Goal: Task Accomplishment & Management: Use online tool/utility

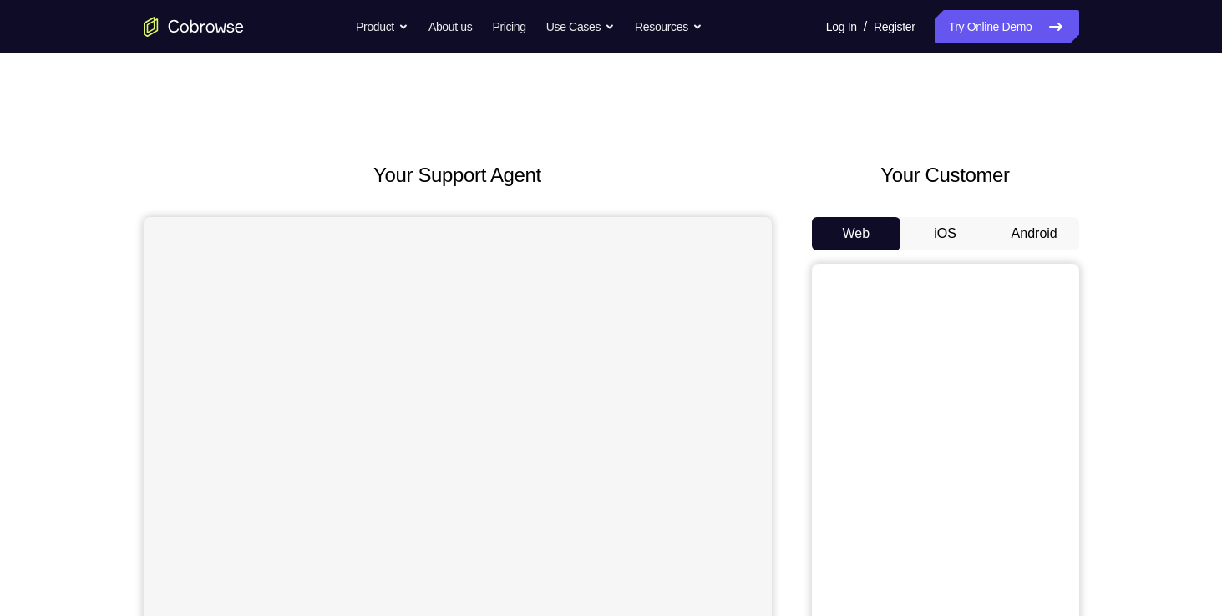
click at [1027, 226] on button "Android" at bounding box center [1034, 233] width 89 height 33
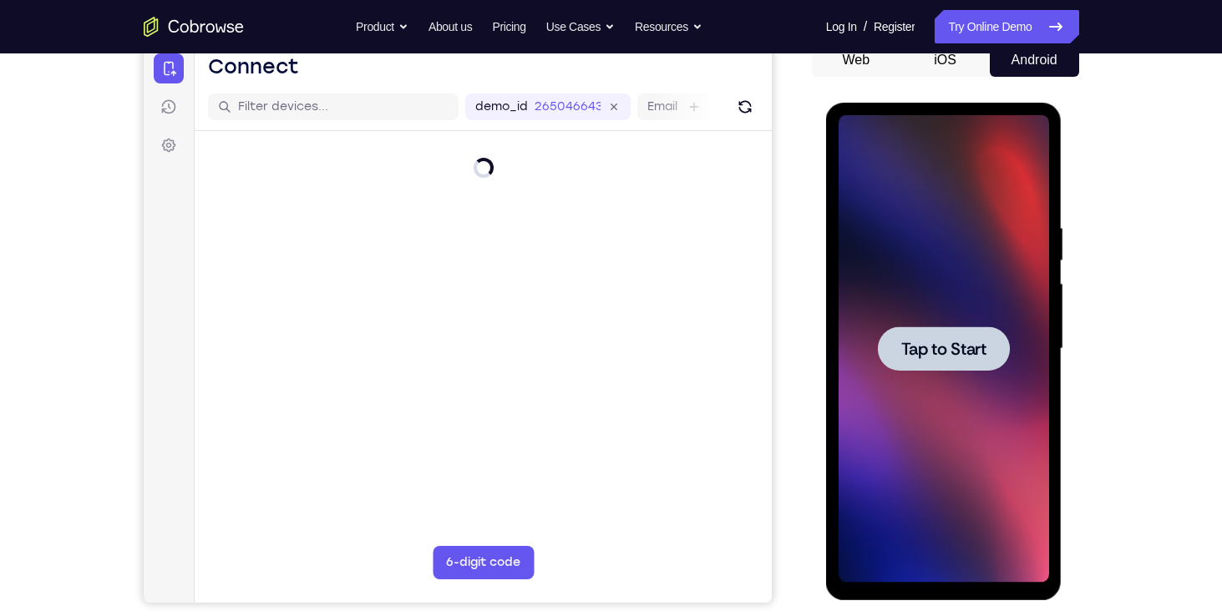
click at [953, 332] on div at bounding box center [944, 348] width 132 height 44
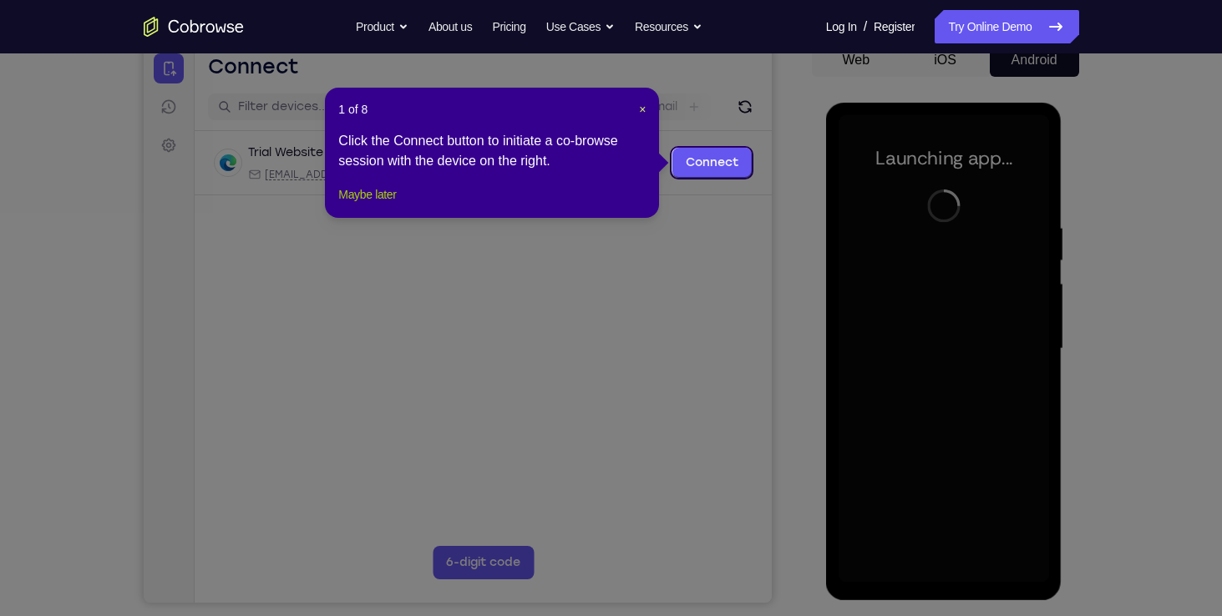
click at [393, 205] on button "Maybe later" at bounding box center [367, 195] width 58 height 20
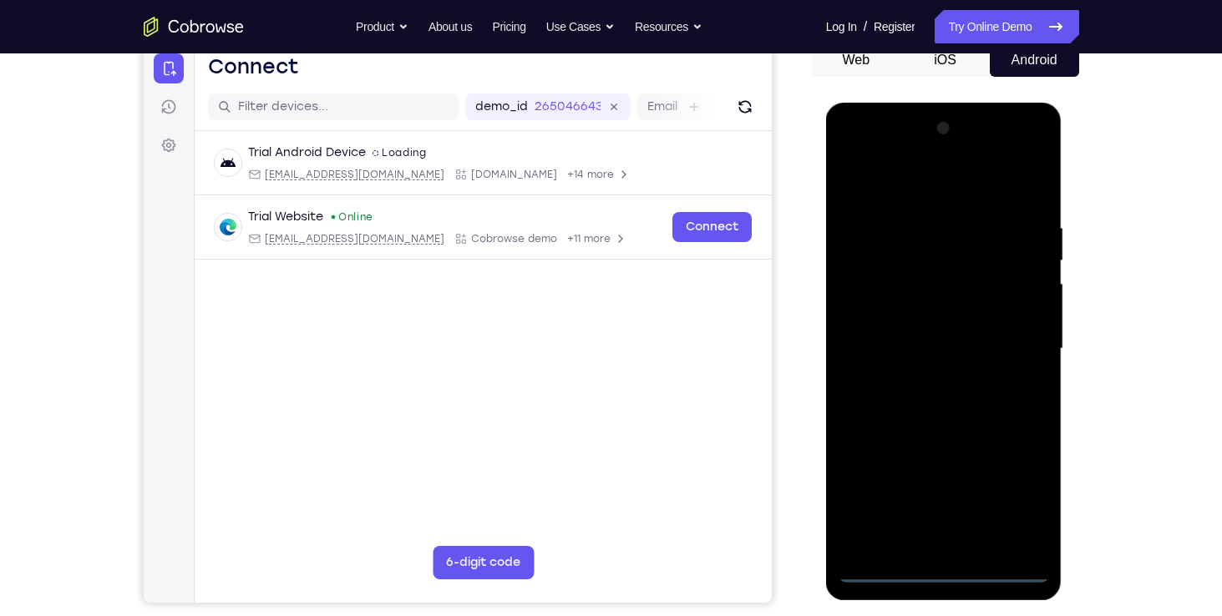
click at [942, 570] on div at bounding box center [943, 349] width 210 height 468
click at [1020, 506] on div at bounding box center [943, 349] width 210 height 468
click at [924, 182] on div at bounding box center [943, 349] width 210 height 468
click at [1013, 339] on div at bounding box center [943, 349] width 210 height 468
click at [926, 377] on div at bounding box center [943, 349] width 210 height 468
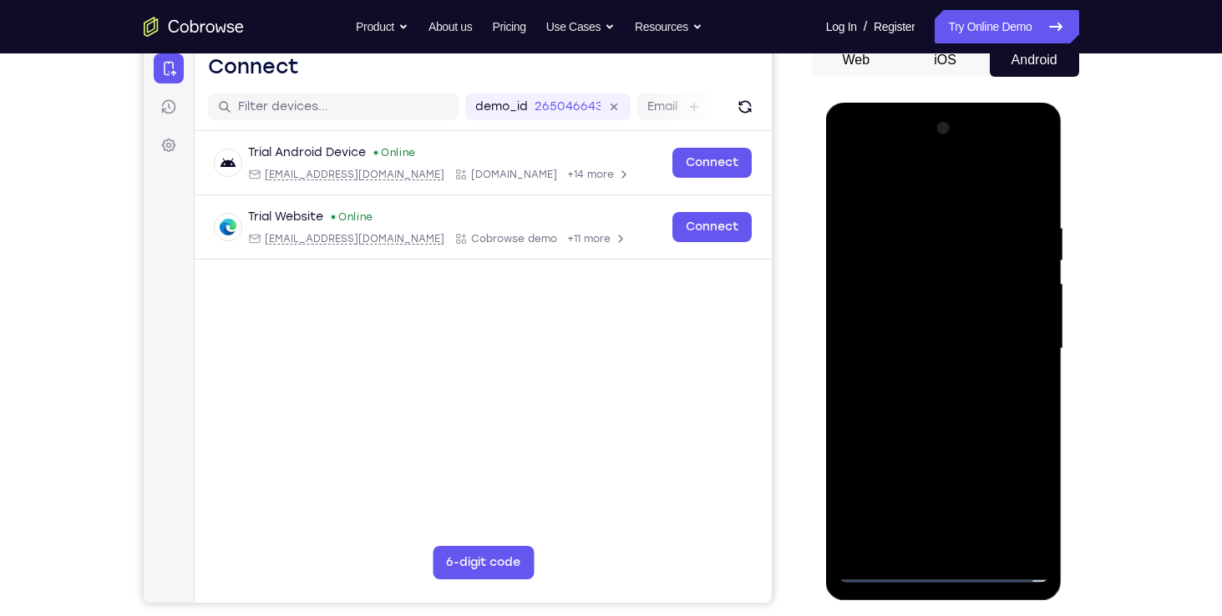
click at [902, 337] on div at bounding box center [943, 349] width 210 height 468
click at [878, 309] on div at bounding box center [943, 349] width 210 height 468
click at [888, 351] on div at bounding box center [943, 349] width 210 height 468
click at [919, 406] on div at bounding box center [943, 349] width 210 height 468
click at [976, 426] on div at bounding box center [943, 349] width 210 height 468
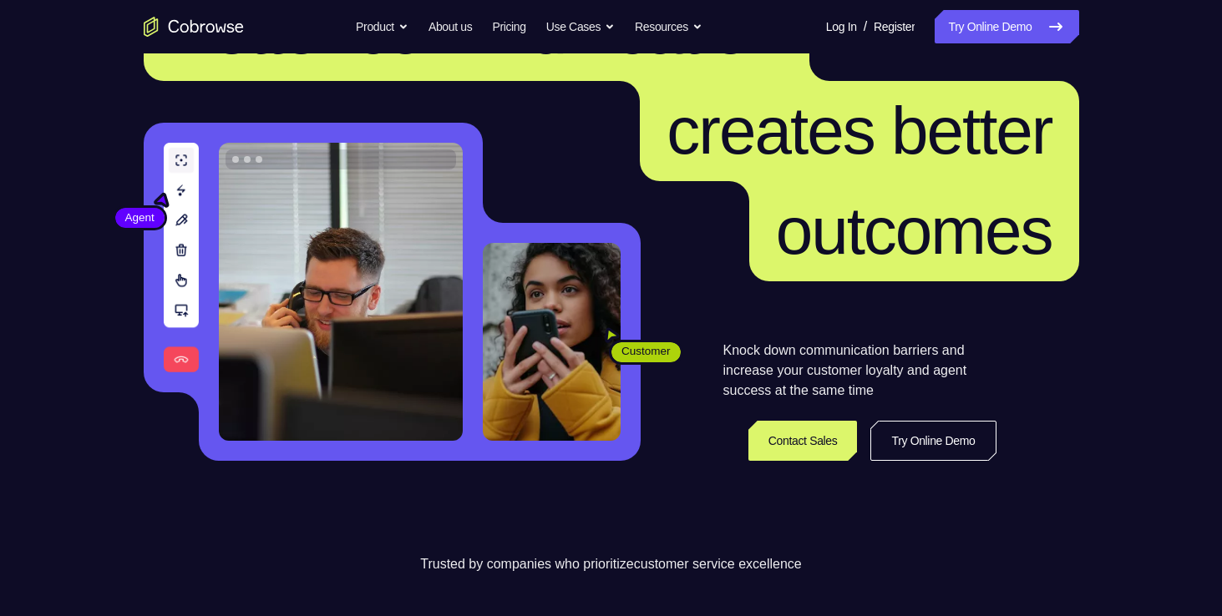
scroll to position [90, 0]
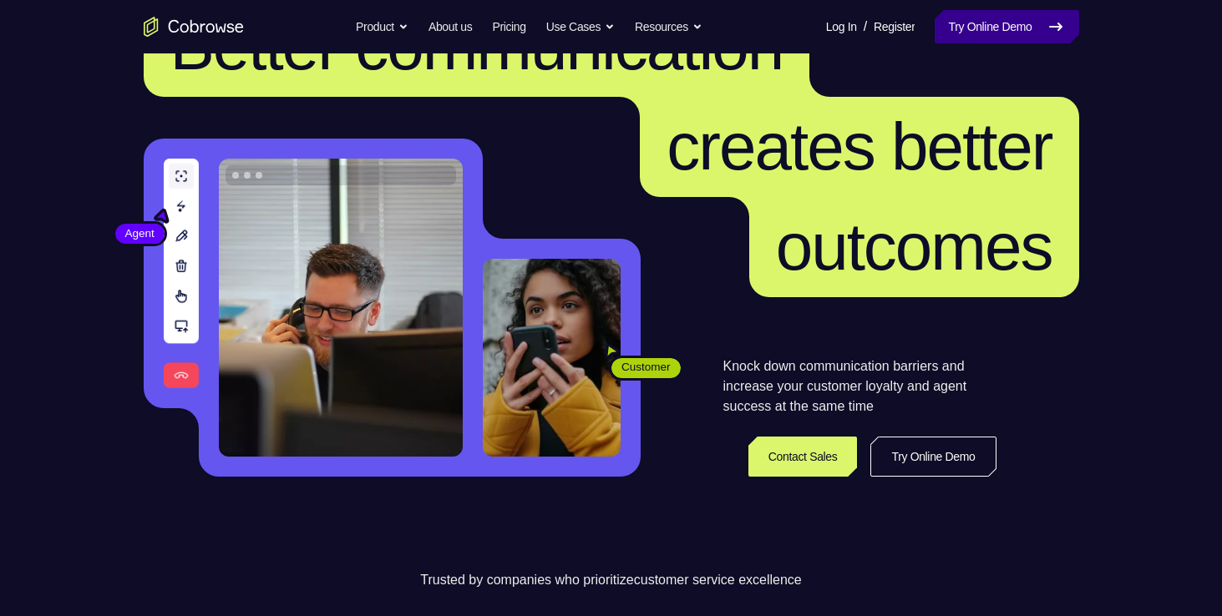
click at [987, 25] on link "Try Online Demo" at bounding box center [1006, 26] width 144 height 33
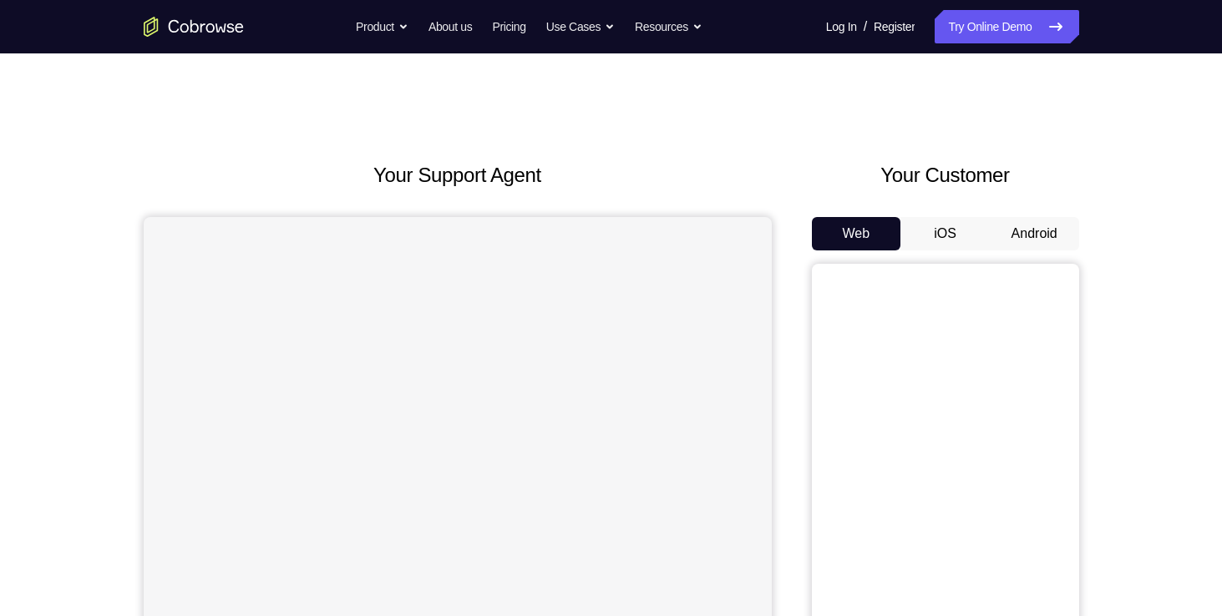
click at [1031, 246] on button "Android" at bounding box center [1034, 233] width 89 height 33
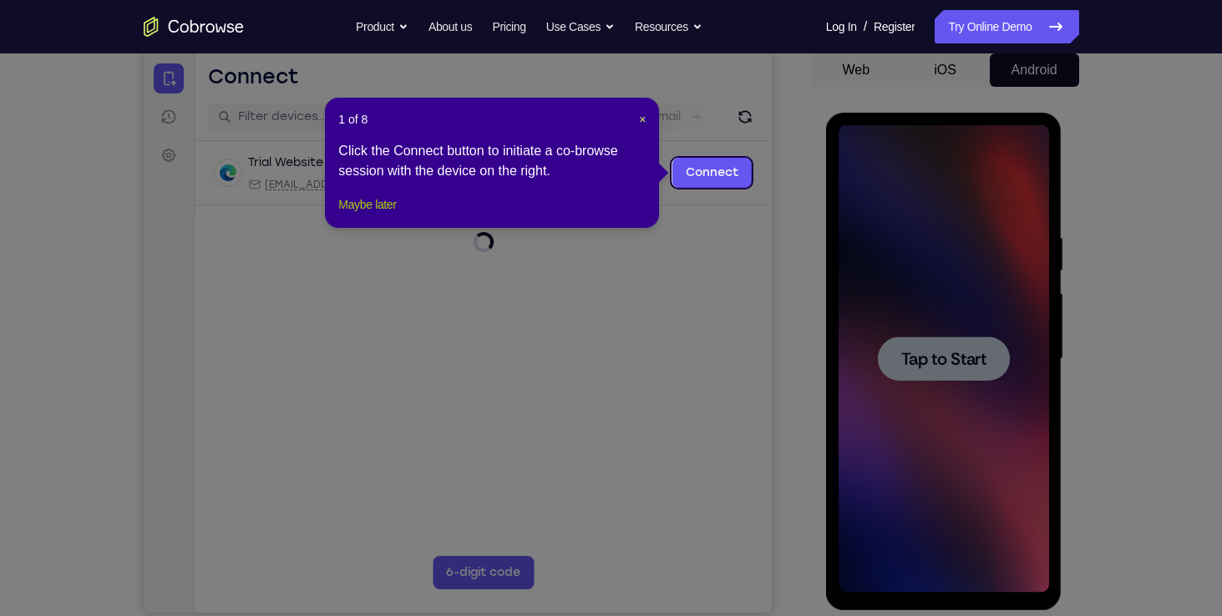
click at [390, 215] on button "Maybe later" at bounding box center [367, 205] width 58 height 20
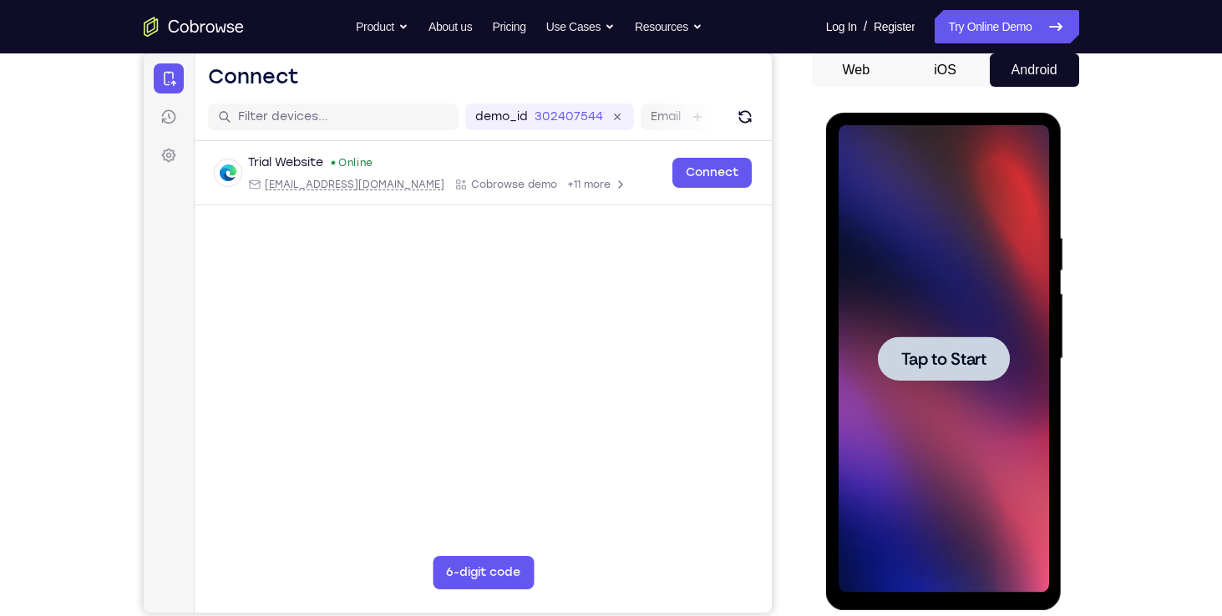
click at [950, 351] on span "Tap to Start" at bounding box center [943, 359] width 85 height 17
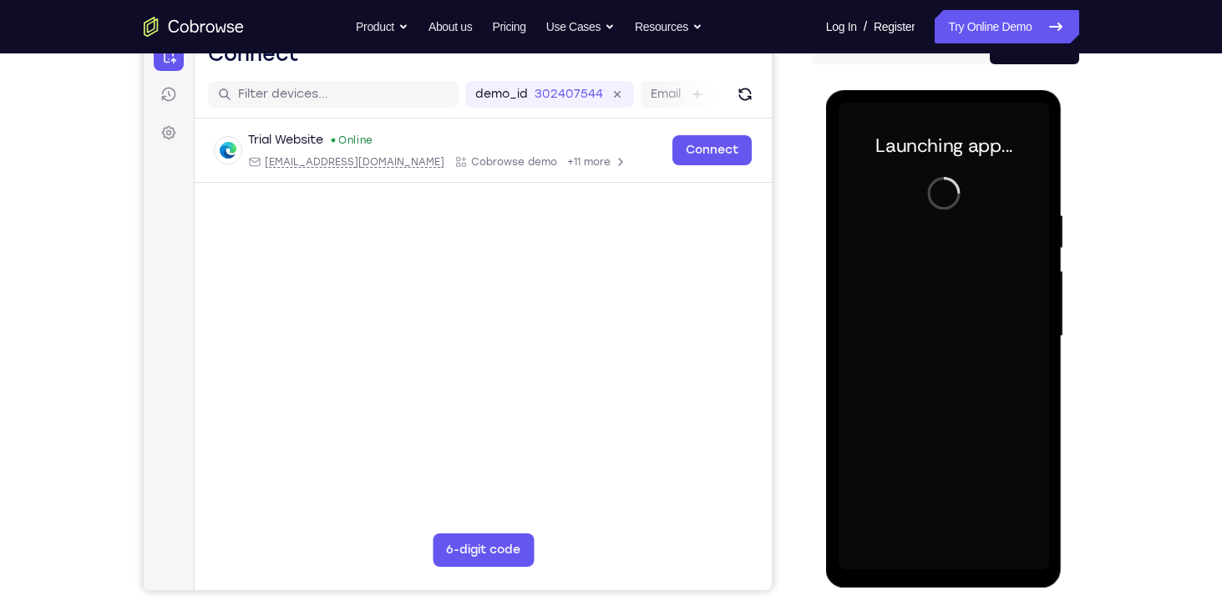
scroll to position [194, 0]
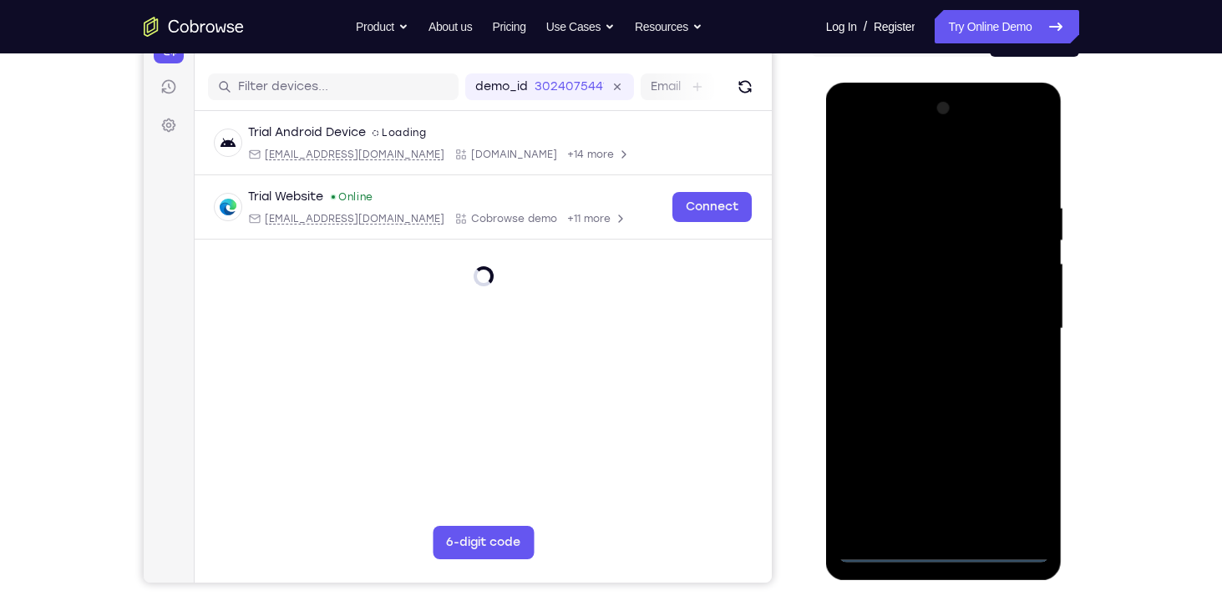
click at [942, 549] on div at bounding box center [943, 329] width 210 height 468
click at [1021, 476] on div at bounding box center [943, 329] width 210 height 468
click at [936, 168] on div at bounding box center [943, 329] width 210 height 468
click at [1016, 319] on div at bounding box center [943, 329] width 210 height 468
click at [925, 362] on div at bounding box center [943, 329] width 210 height 468
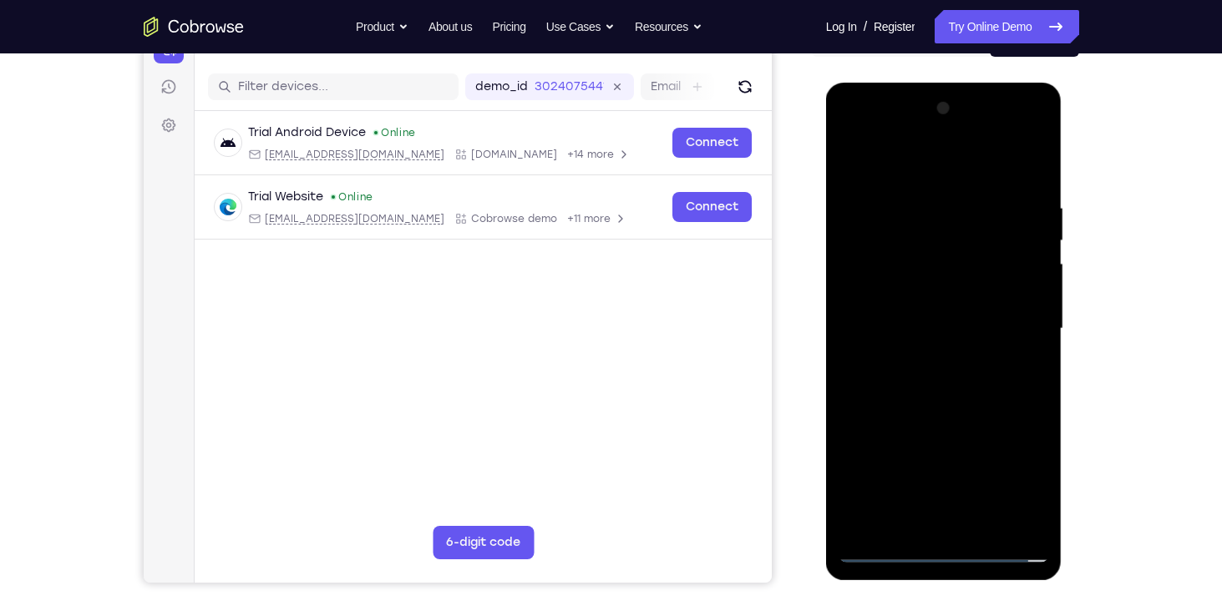
click at [918, 318] on div at bounding box center [943, 329] width 210 height 468
click at [883, 301] on div at bounding box center [943, 329] width 210 height 468
click at [898, 329] on div at bounding box center [943, 329] width 210 height 468
click at [943, 382] on div at bounding box center [943, 329] width 210 height 468
click at [956, 372] on div at bounding box center [943, 329] width 210 height 468
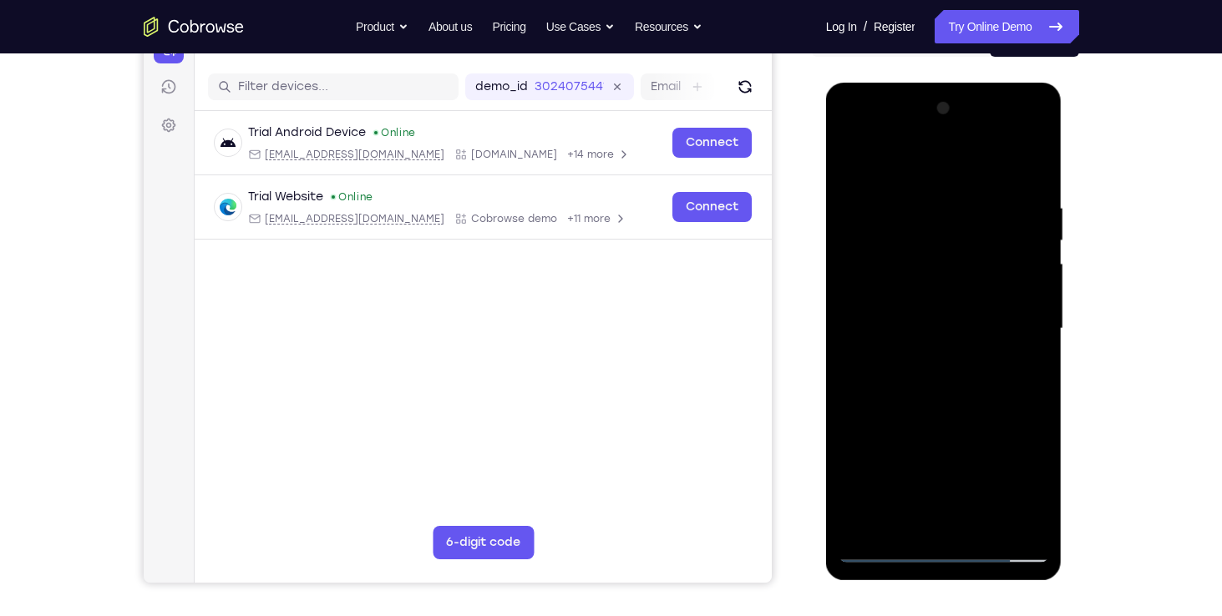
click at [940, 372] on div at bounding box center [943, 329] width 210 height 468
click at [979, 349] on div at bounding box center [943, 329] width 210 height 468
click at [914, 207] on div at bounding box center [943, 329] width 210 height 468
click at [1030, 164] on div at bounding box center [943, 329] width 210 height 468
click at [969, 406] on div at bounding box center [943, 329] width 210 height 468
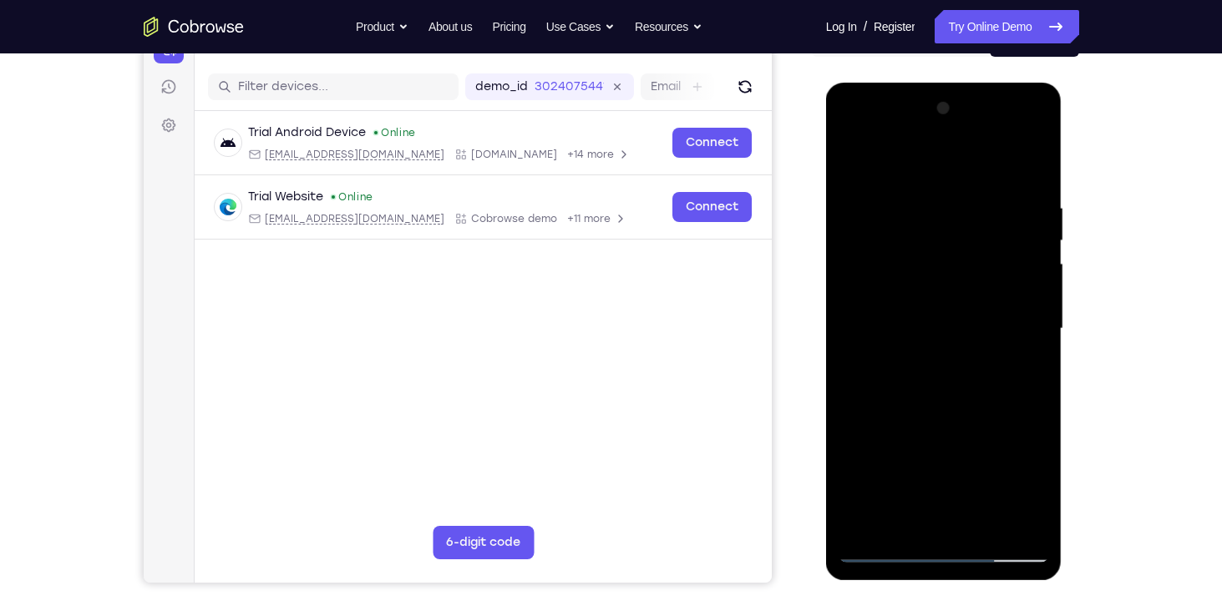
click at [985, 526] on div at bounding box center [943, 329] width 210 height 468
click at [949, 409] on div at bounding box center [943, 329] width 210 height 468
click at [851, 156] on div at bounding box center [943, 329] width 210 height 468
click at [1037, 154] on div at bounding box center [943, 329] width 210 height 468
click at [849, 161] on div at bounding box center [943, 329] width 210 height 468
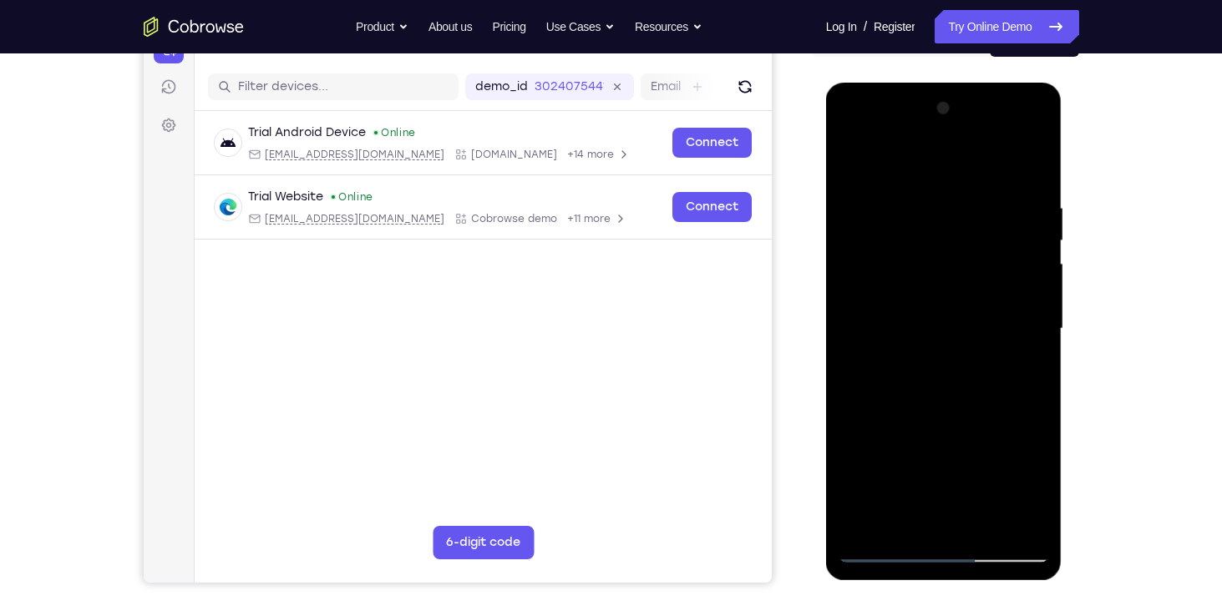
click at [904, 524] on div at bounding box center [943, 329] width 210 height 468
click at [896, 155] on div at bounding box center [943, 329] width 210 height 468
click at [909, 195] on div at bounding box center [943, 329] width 210 height 468
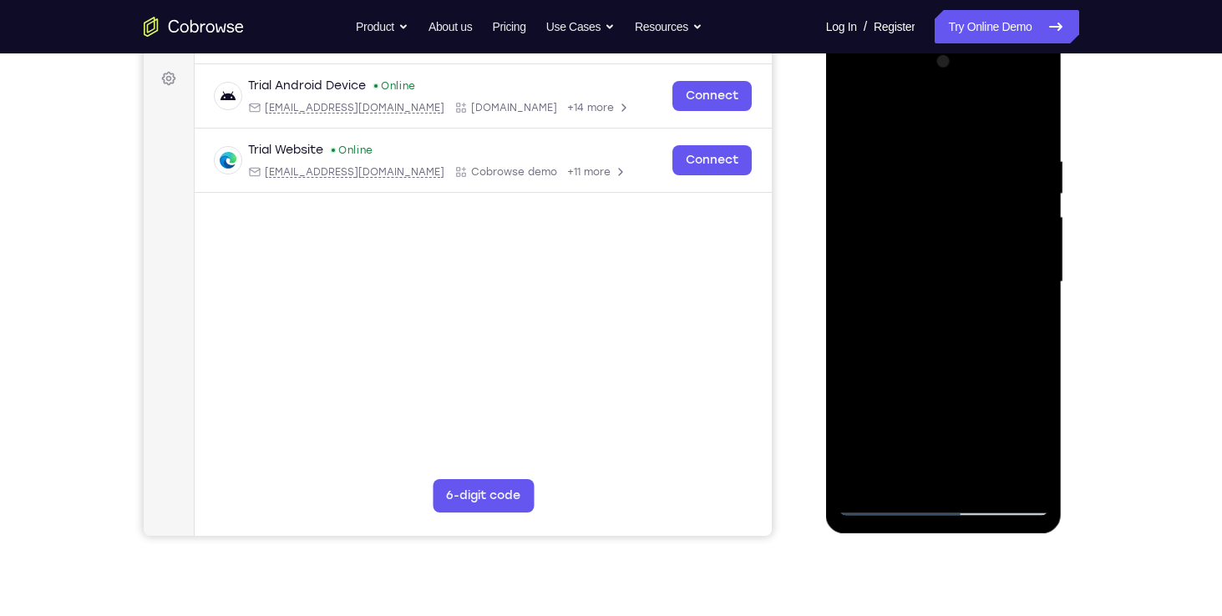
scroll to position [257, 0]
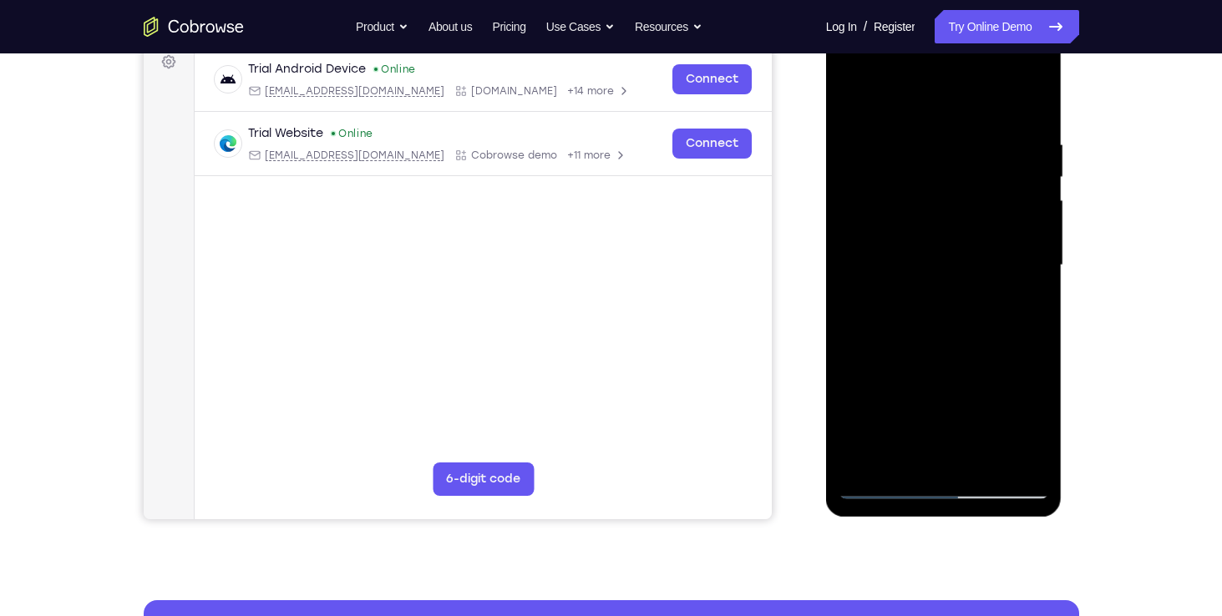
click at [940, 382] on div at bounding box center [943, 266] width 210 height 468
click at [853, 95] on div at bounding box center [943, 266] width 210 height 468
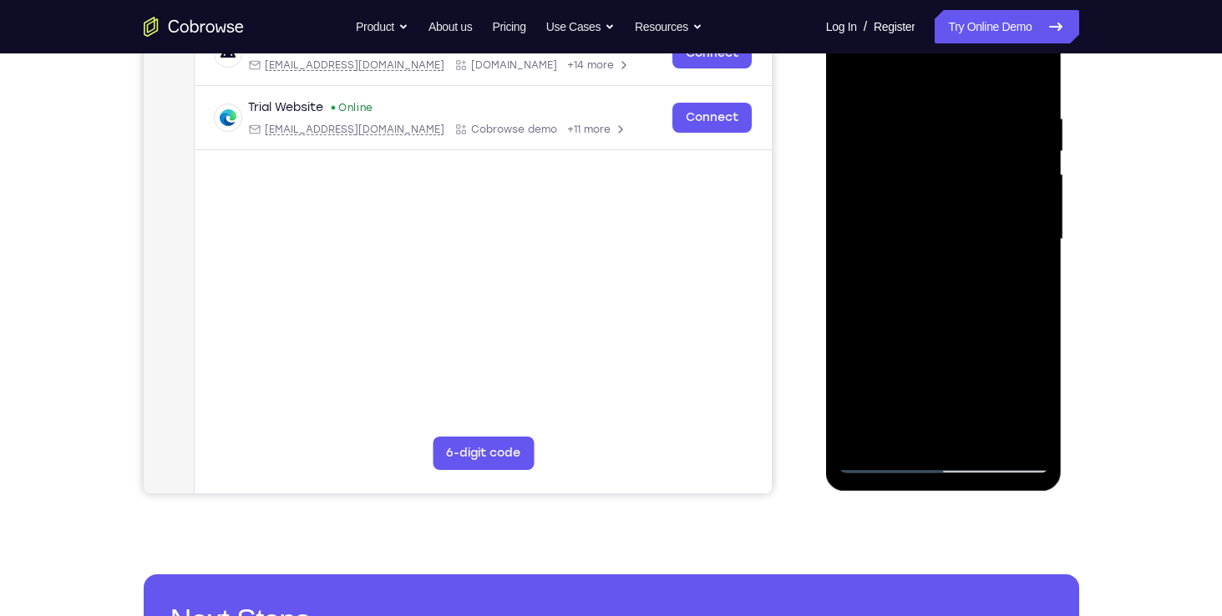
scroll to position [281, 0]
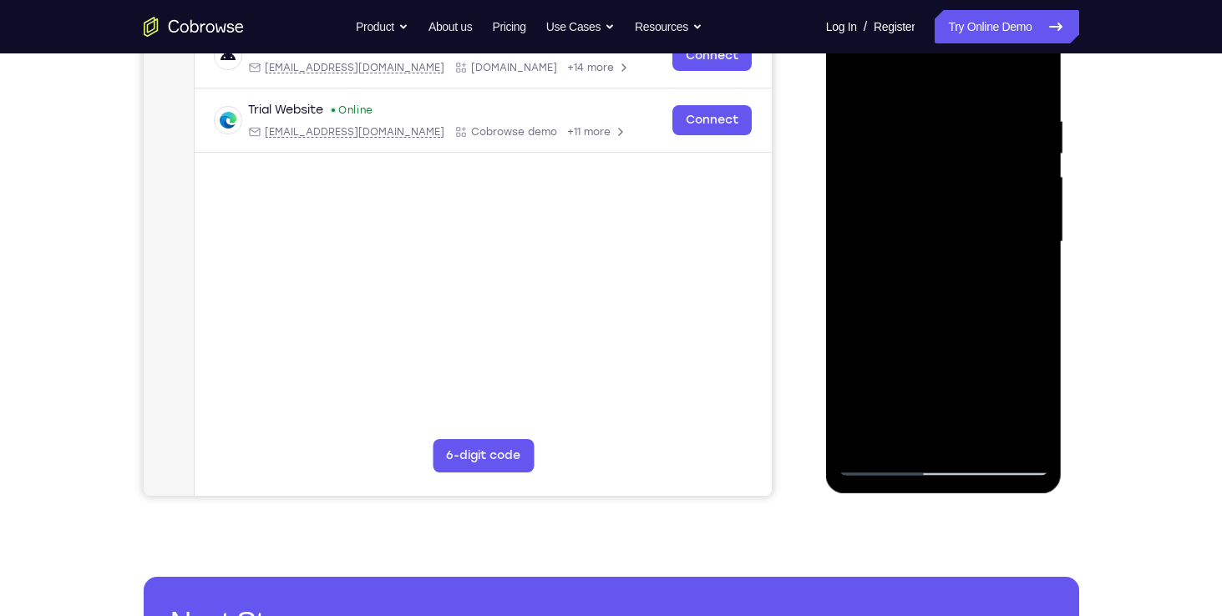
click at [870, 391] on div at bounding box center [943, 242] width 210 height 468
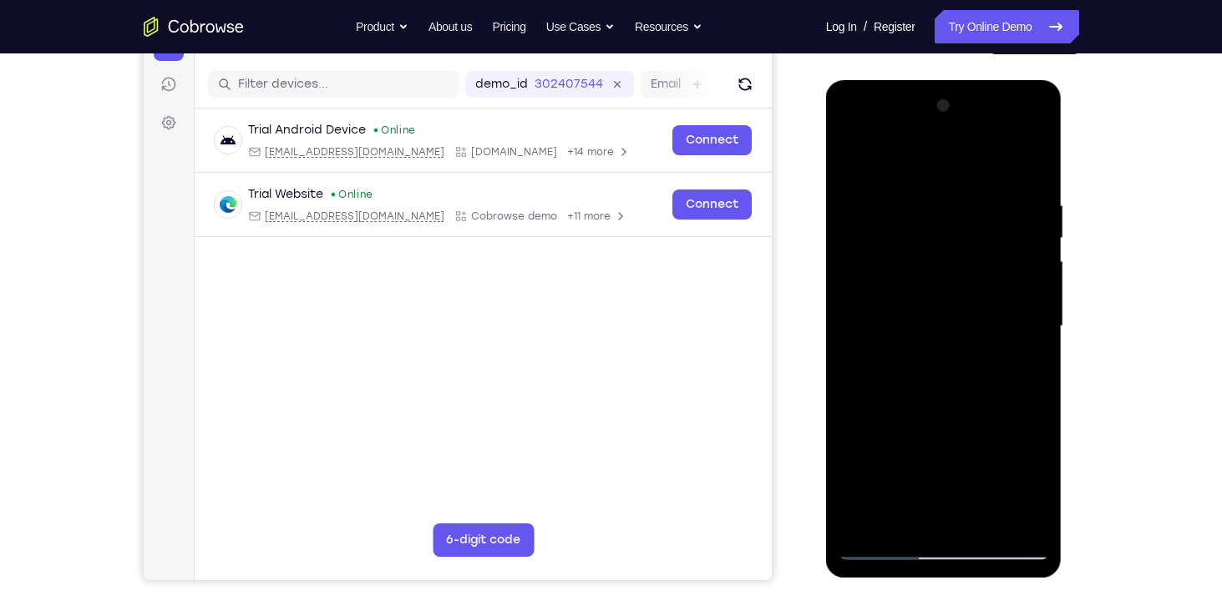
scroll to position [184, 0]
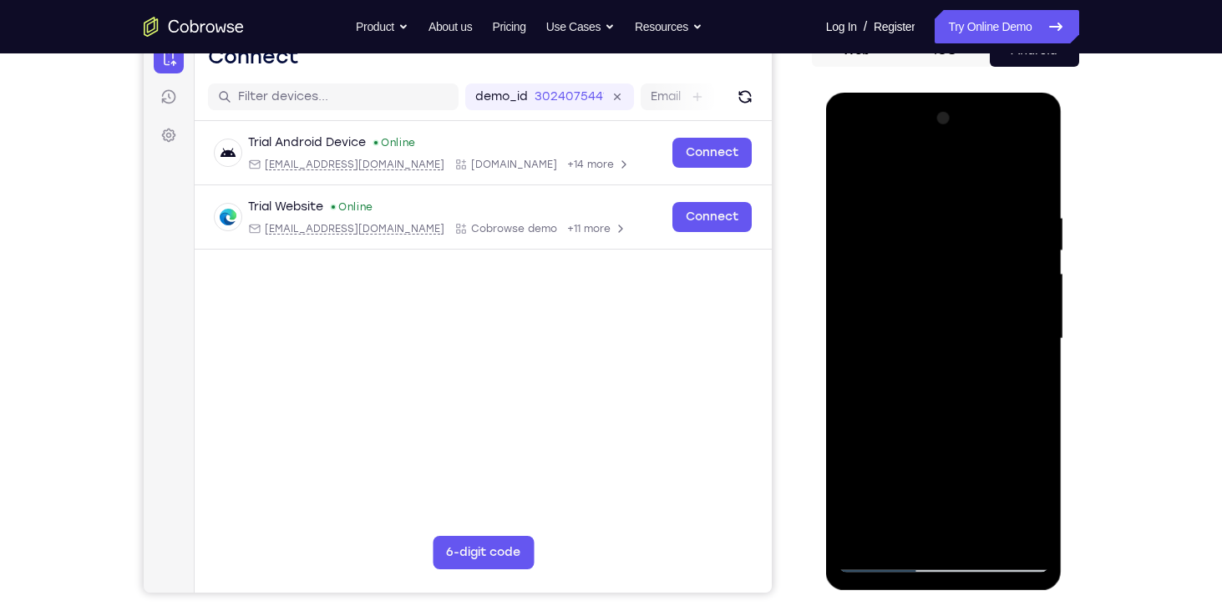
click at [853, 173] on div at bounding box center [943, 339] width 210 height 468
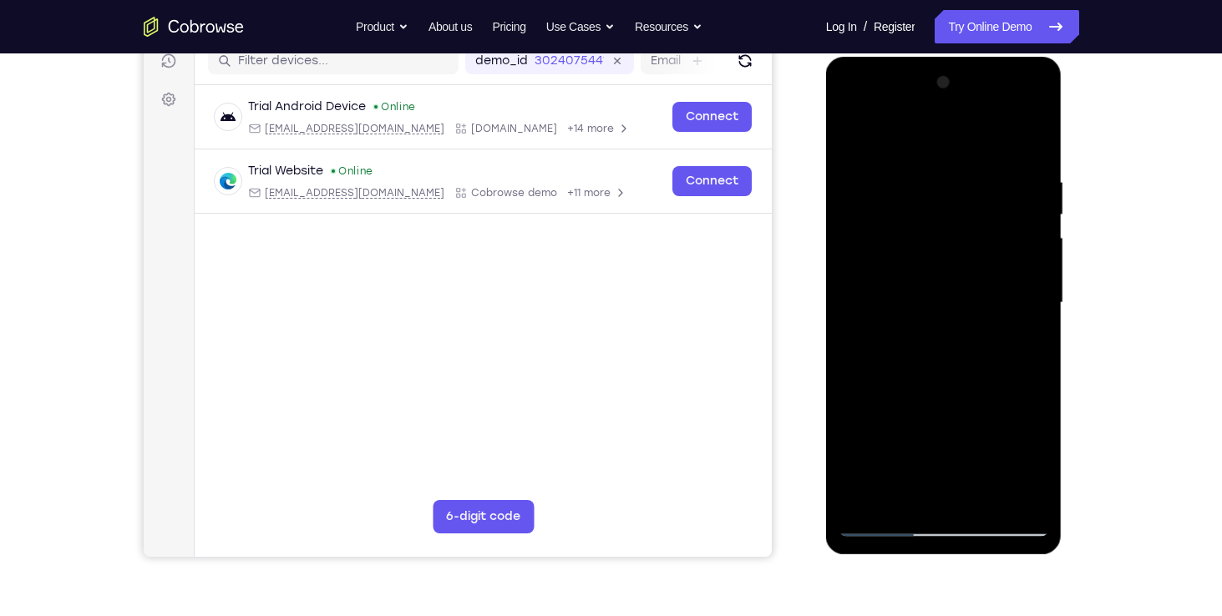
scroll to position [221, 0]
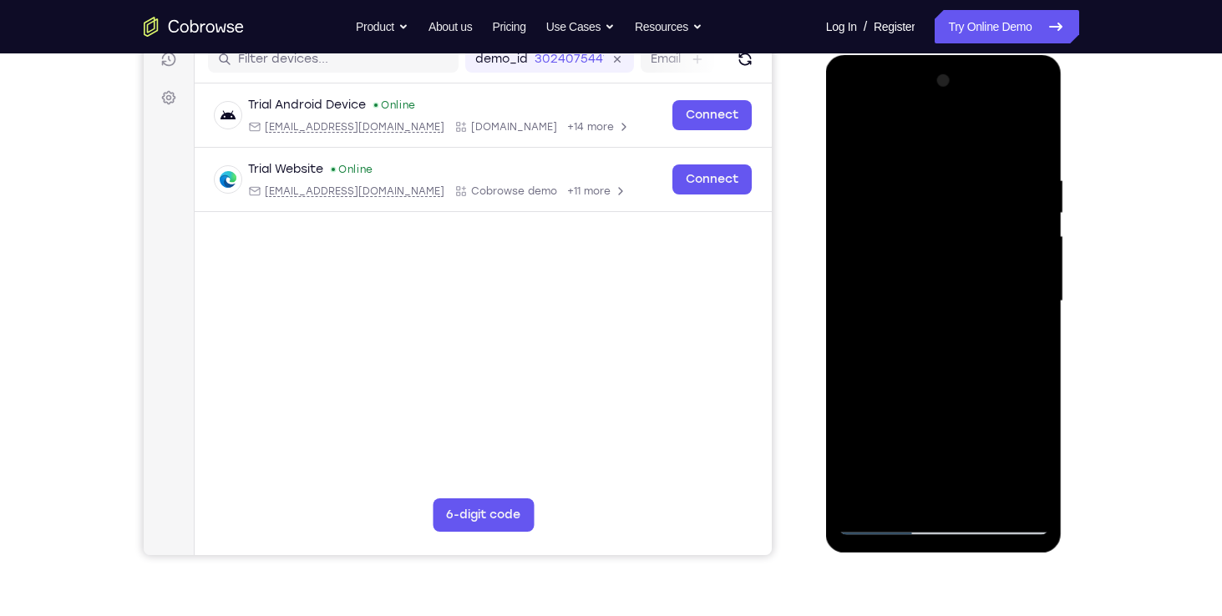
click at [856, 124] on div at bounding box center [943, 302] width 210 height 468
click at [849, 101] on div at bounding box center [943, 302] width 210 height 468
click at [873, 249] on div at bounding box center [943, 302] width 210 height 468
click at [1039, 353] on div at bounding box center [943, 302] width 210 height 468
click at [1035, 355] on div at bounding box center [943, 302] width 210 height 468
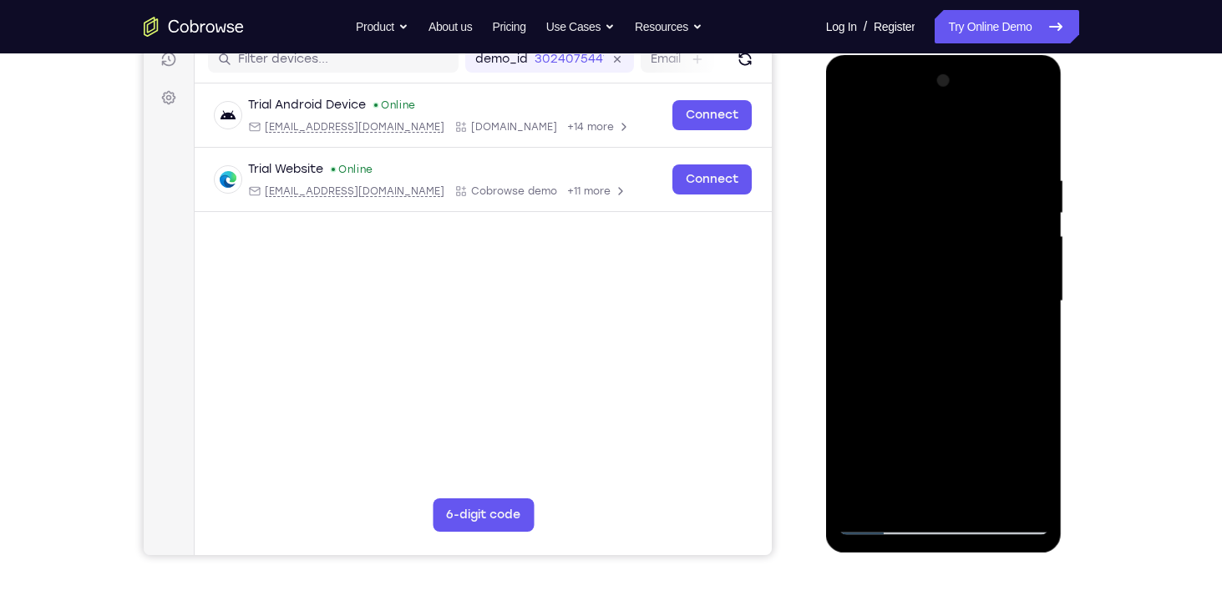
click at [1035, 495] on div at bounding box center [943, 302] width 210 height 468
click at [984, 497] on div at bounding box center [943, 302] width 210 height 468
click at [919, 308] on div at bounding box center [943, 302] width 210 height 468
click at [850, 130] on div at bounding box center [943, 302] width 210 height 468
click at [853, 131] on div at bounding box center [943, 302] width 210 height 468
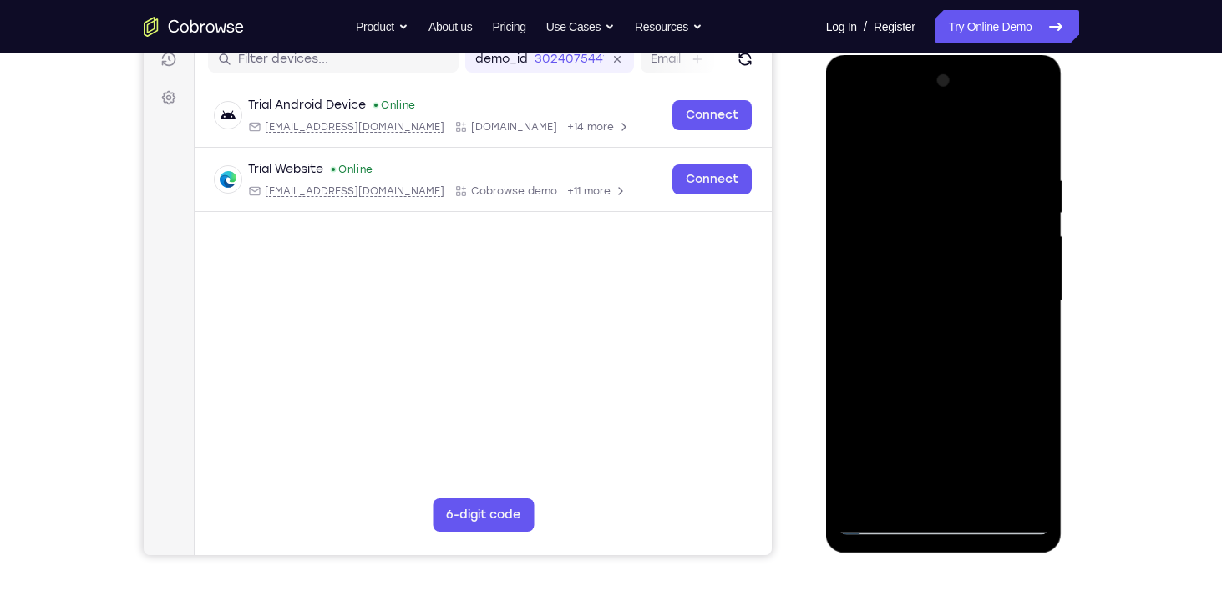
click at [904, 174] on div at bounding box center [943, 302] width 210 height 468
click at [1001, 435] on div at bounding box center [943, 302] width 210 height 468
click at [848, 133] on div at bounding box center [943, 302] width 210 height 468
click at [1006, 380] on div at bounding box center [943, 302] width 210 height 468
click at [853, 128] on div at bounding box center [943, 302] width 210 height 468
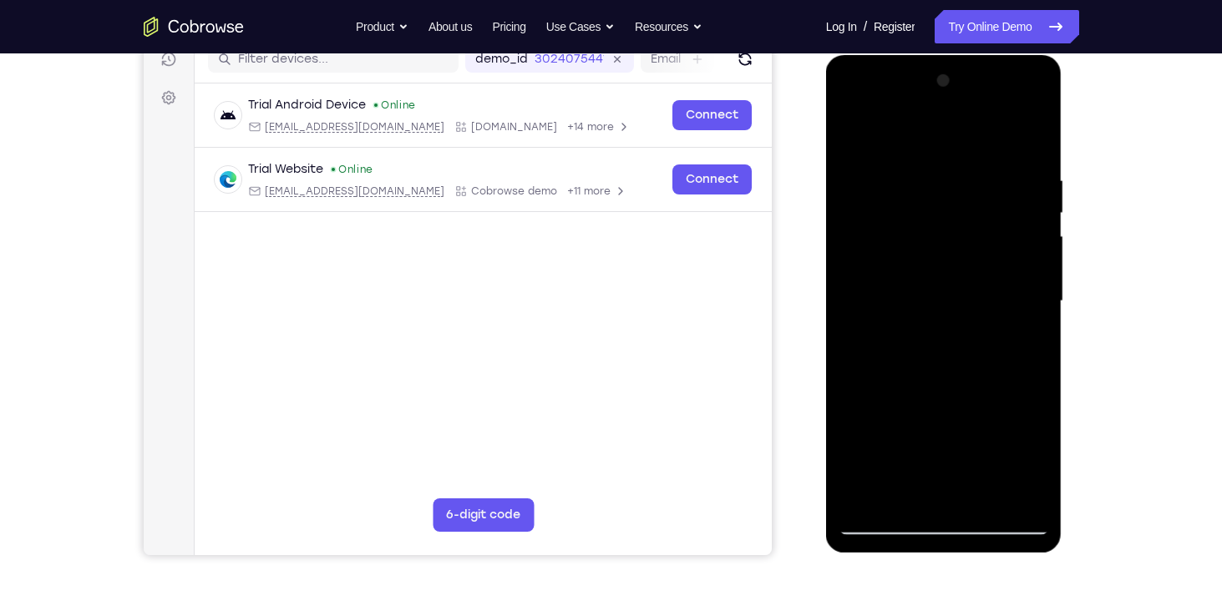
click at [853, 128] on div at bounding box center [943, 302] width 210 height 468
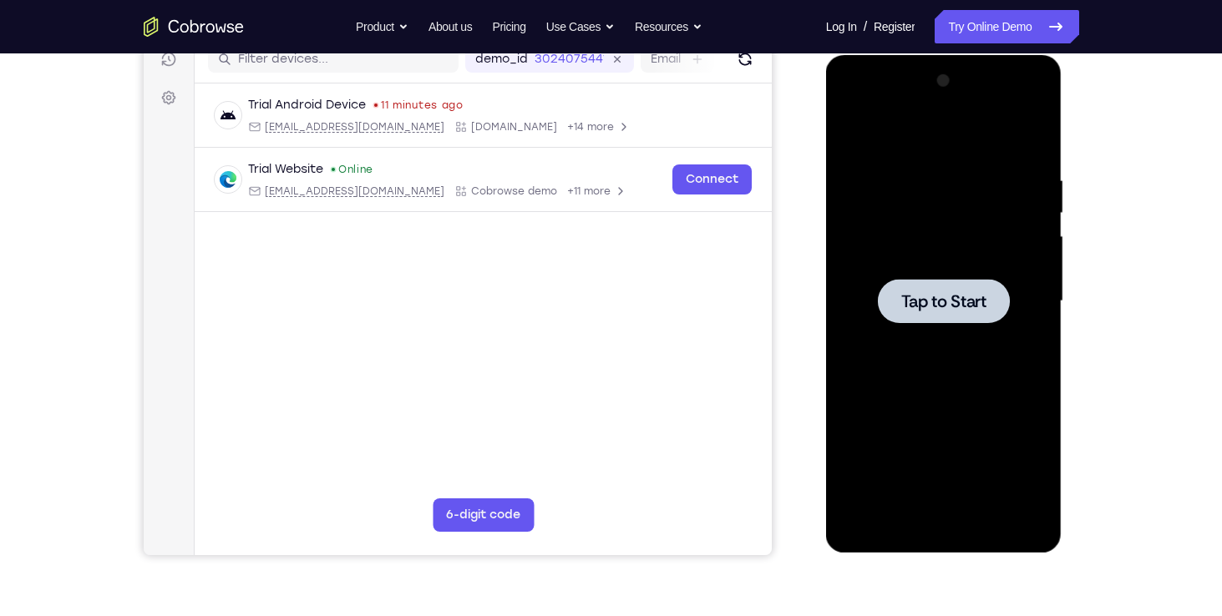
click at [929, 306] on span "Tap to Start" at bounding box center [943, 301] width 85 height 17
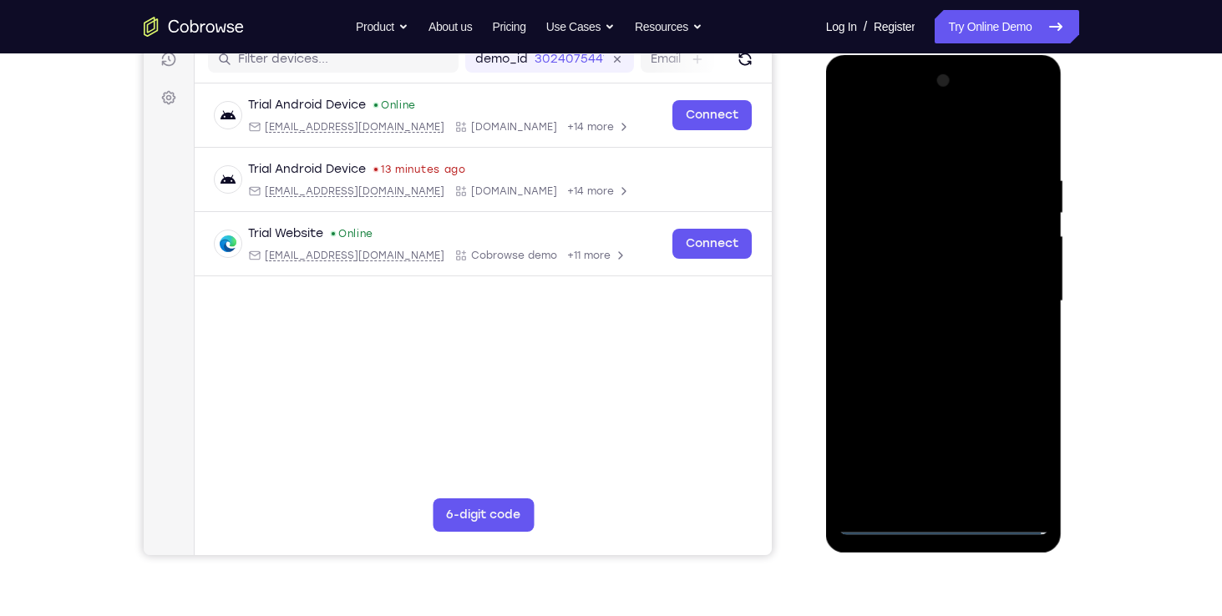
click at [944, 521] on div at bounding box center [943, 302] width 210 height 468
click at [1141, 345] on div "Your Support Agent Your Customer Web iOS Android Next Steps We’d be happy to gi…" at bounding box center [611, 382] width 1069 height 1101
click at [959, 486] on div at bounding box center [943, 302] width 210 height 468
click at [903, 465] on div at bounding box center [943, 302] width 210 height 468
click at [980, 462] on div at bounding box center [943, 302] width 210 height 468
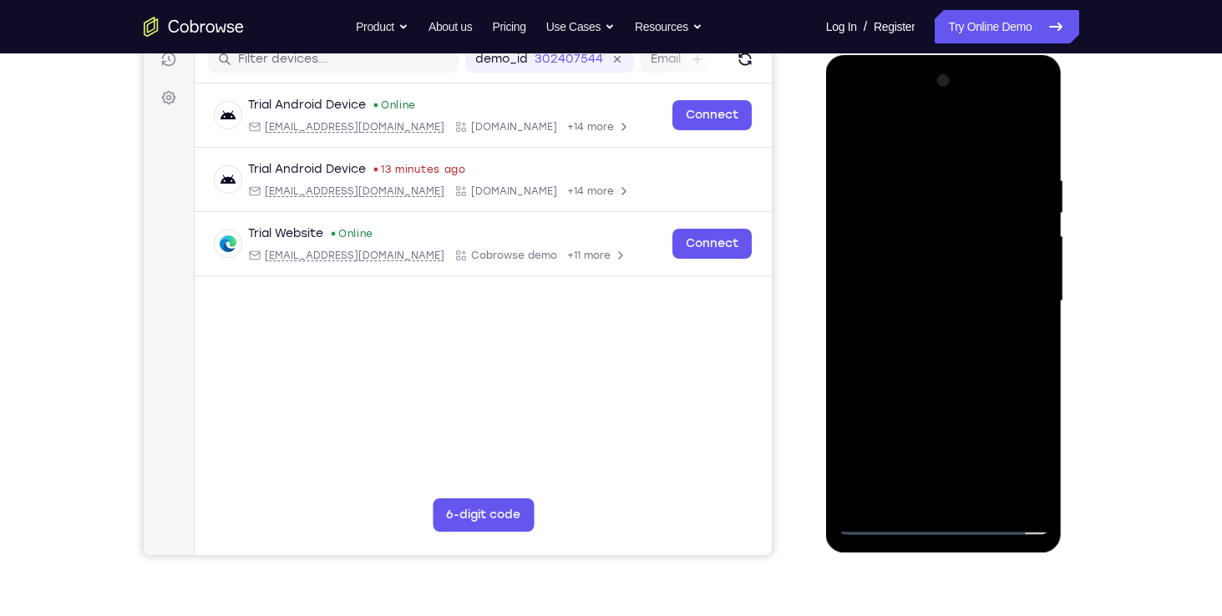
click at [901, 460] on div at bounding box center [943, 302] width 210 height 468
click at [1033, 488] on div at bounding box center [943, 302] width 210 height 468
click at [879, 520] on div at bounding box center [943, 302] width 210 height 468
click at [935, 469] on div at bounding box center [943, 302] width 210 height 468
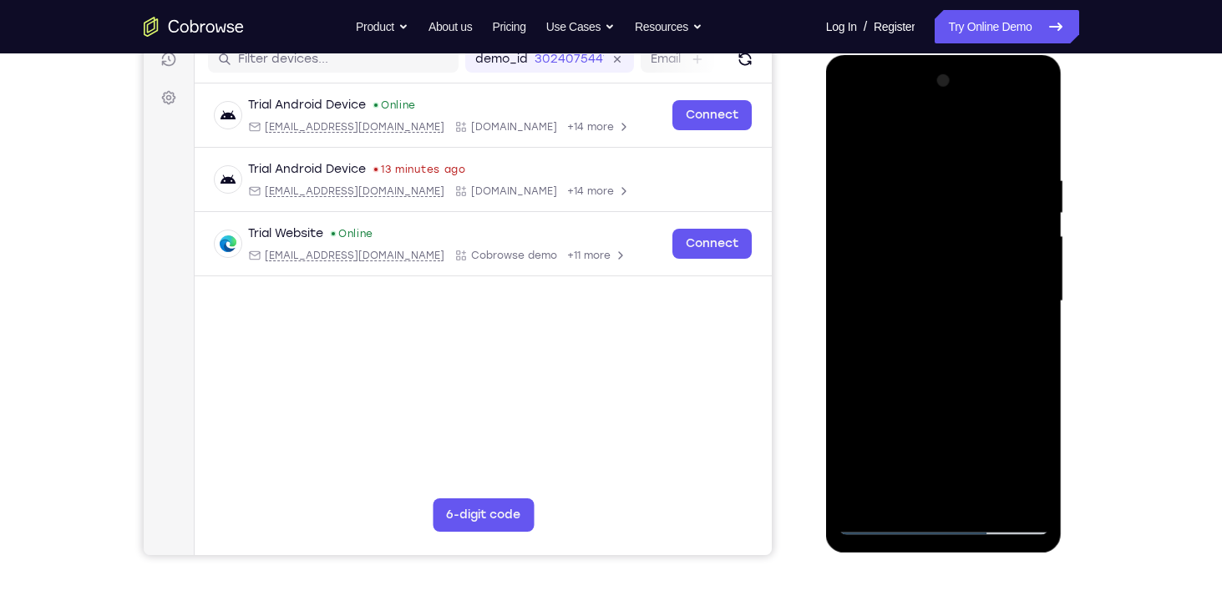
click at [1104, 416] on div "Your Support Agent Your Customer Web iOS Android Next Steps We’d be happy to gi…" at bounding box center [611, 382] width 1069 height 1101
click at [1185, 394] on div "Your Support Agent Your Customer Web iOS Android Next Steps We’d be happy to gi…" at bounding box center [611, 382] width 1222 height 1101
click at [1099, 402] on div "Your Support Agent Your Customer Web iOS Android Next Steps We’d be happy to gi…" at bounding box center [611, 382] width 1069 height 1101
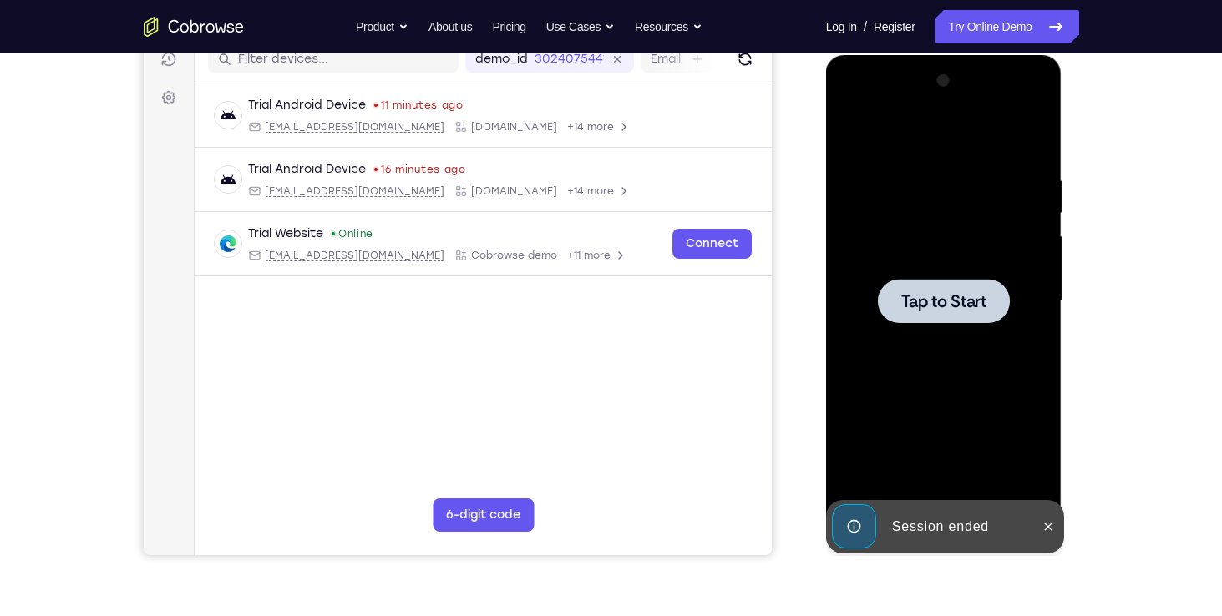
click at [951, 285] on div at bounding box center [944, 301] width 132 height 44
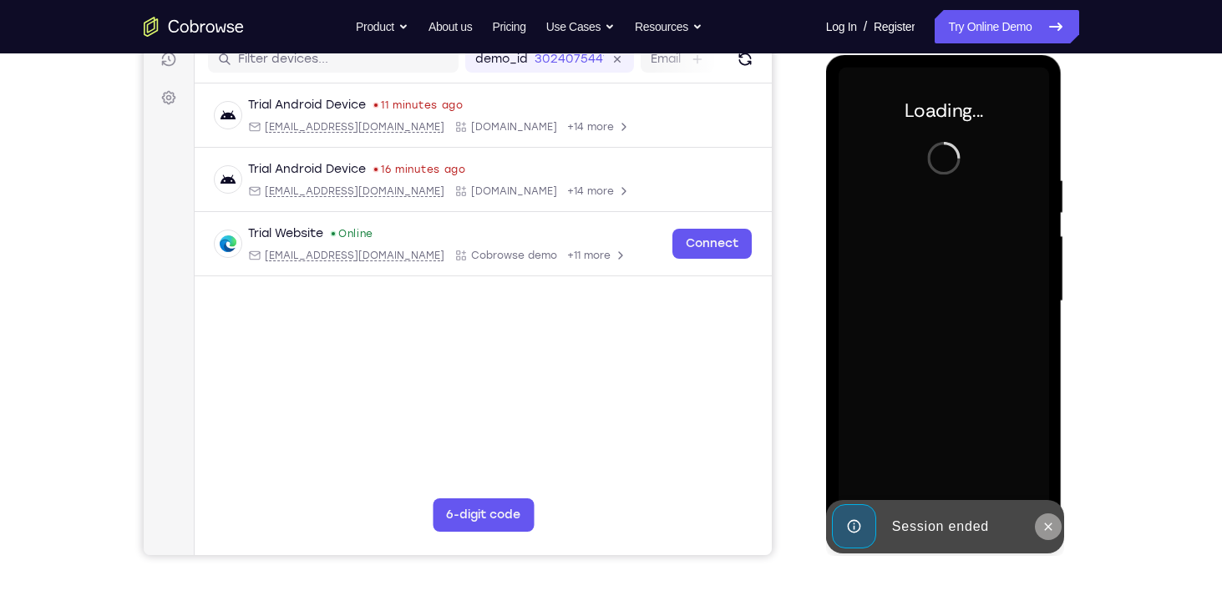
click at [1047, 527] on icon at bounding box center [1049, 527] width 8 height 8
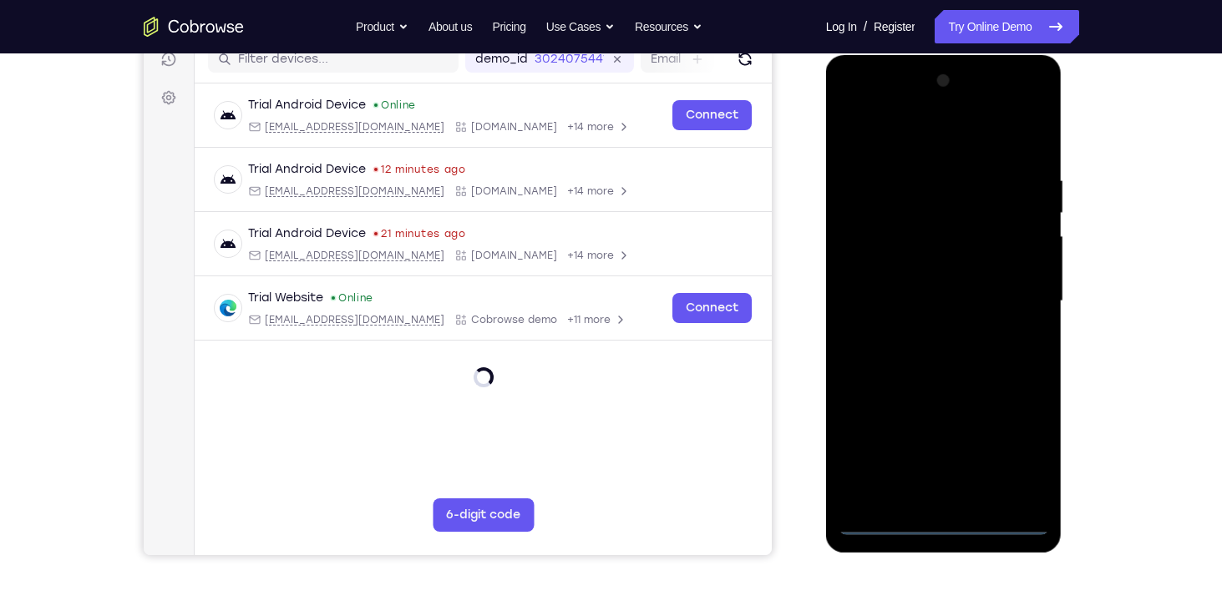
click at [947, 524] on div at bounding box center [943, 302] width 210 height 468
click at [929, 492] on div at bounding box center [943, 302] width 210 height 468
click at [929, 402] on div at bounding box center [943, 302] width 210 height 468
click at [996, 400] on div at bounding box center [943, 302] width 210 height 468
